Goal: Information Seeking & Learning: Compare options

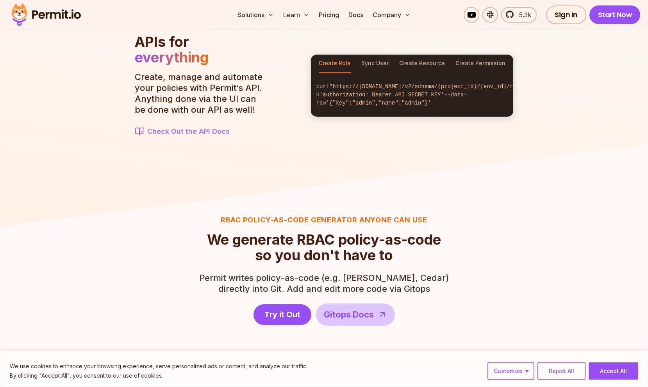
scroll to position [896, 0]
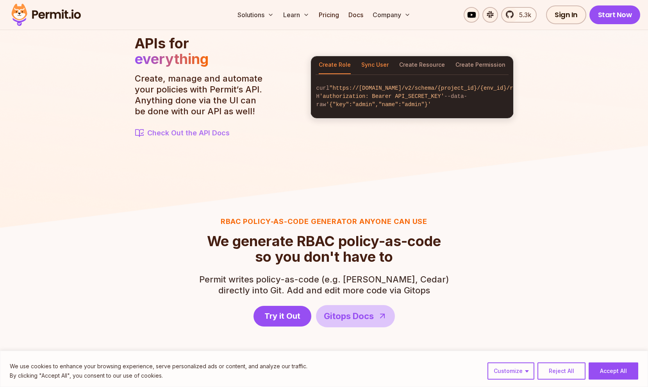
click at [373, 56] on button "Sync User" at bounding box center [374, 65] width 27 height 18
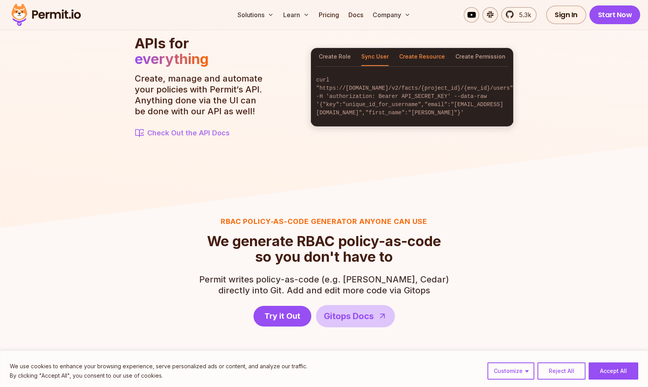
click at [406, 61] on button "Create Resource" at bounding box center [422, 57] width 46 height 18
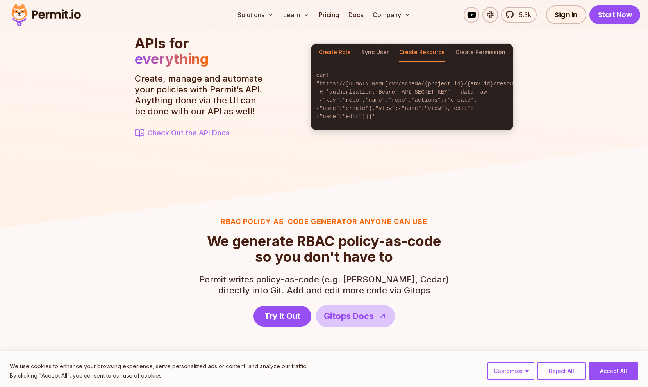
click at [325, 54] on button "Create Role" at bounding box center [335, 53] width 32 height 18
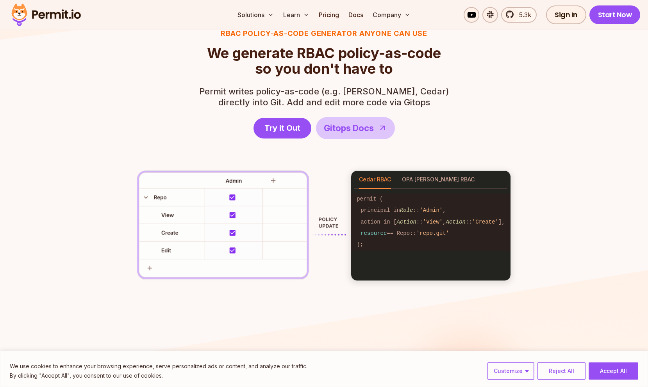
scroll to position [1086, 0]
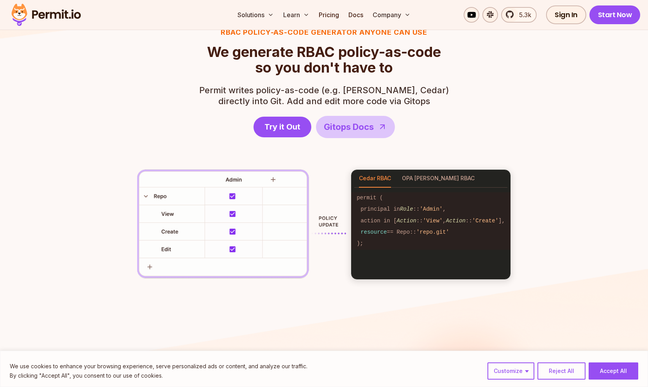
click at [229, 212] on img at bounding box center [241, 225] width 209 height 111
click at [230, 215] on img at bounding box center [241, 225] width 209 height 111
click at [407, 177] on button "OPA [PERSON_NAME] RBAC" at bounding box center [438, 179] width 73 height 18
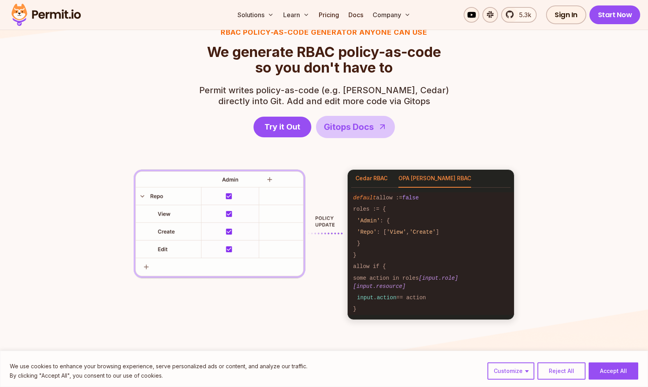
click at [369, 177] on button "Cedar RBAC" at bounding box center [371, 179] width 32 height 18
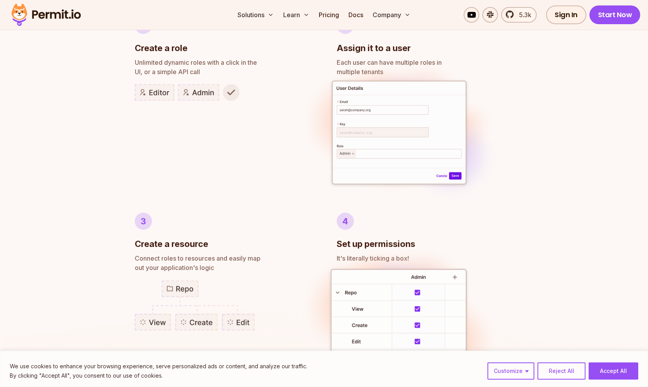
scroll to position [438, 0]
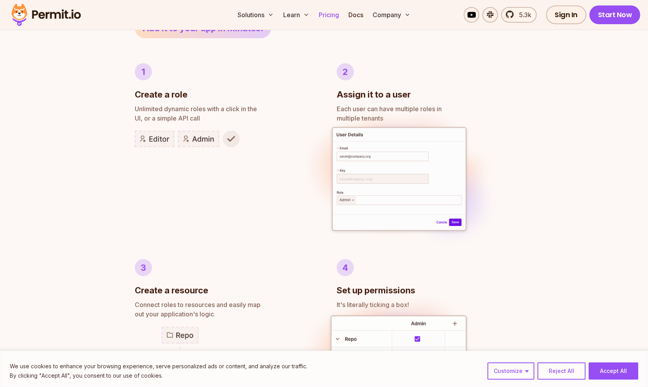
click at [323, 13] on link "Pricing" at bounding box center [329, 15] width 27 height 16
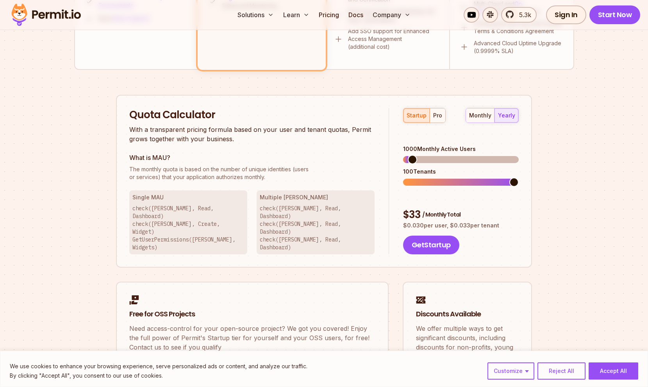
scroll to position [439, 0]
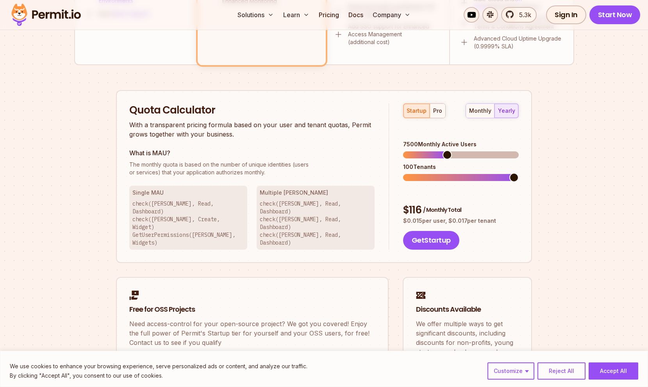
click at [446, 150] on span at bounding box center [447, 154] width 9 height 9
click at [441, 112] on div "pro" at bounding box center [437, 111] width 9 height 8
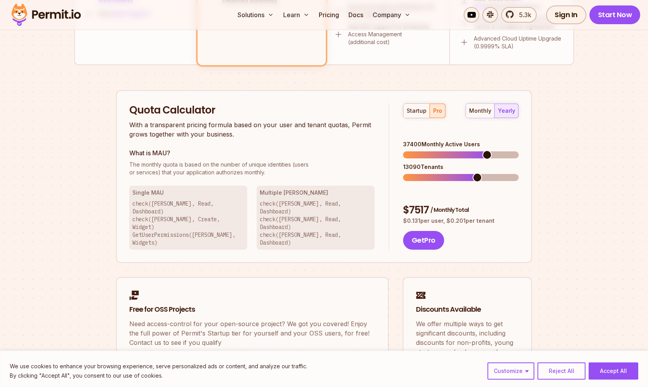
click at [492, 150] on span at bounding box center [486, 154] width 9 height 9
click at [519, 174] on span at bounding box center [461, 177] width 116 height 7
click at [519, 152] on span at bounding box center [461, 155] width 116 height 7
click at [519, 173] on span at bounding box center [513, 177] width 9 height 9
click at [409, 111] on div "startup" at bounding box center [417, 111] width 20 height 8
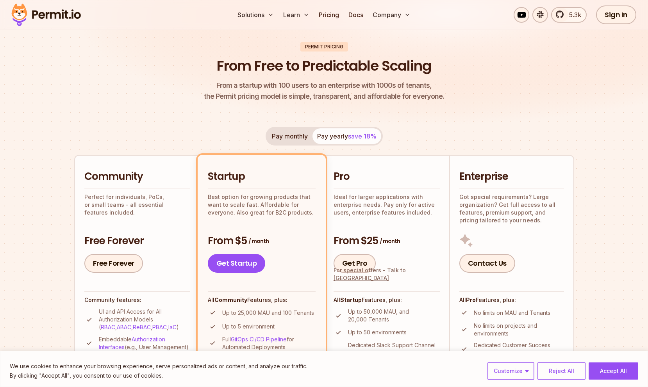
scroll to position [0, 0]
